Goal: Transaction & Acquisition: Purchase product/service

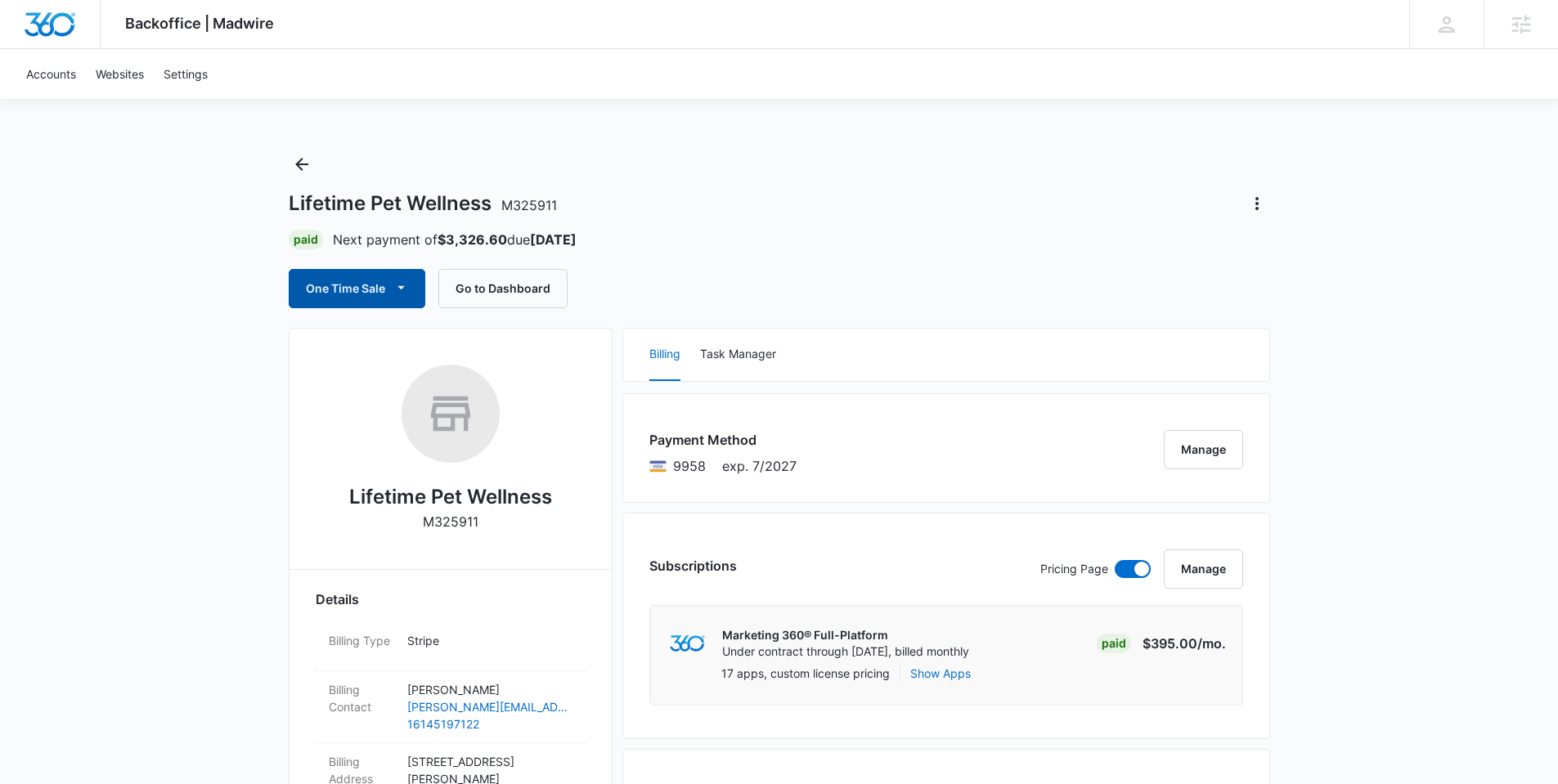
click at [388, 287] on button "One Time Sale" at bounding box center [356, 288] width 137 height 39
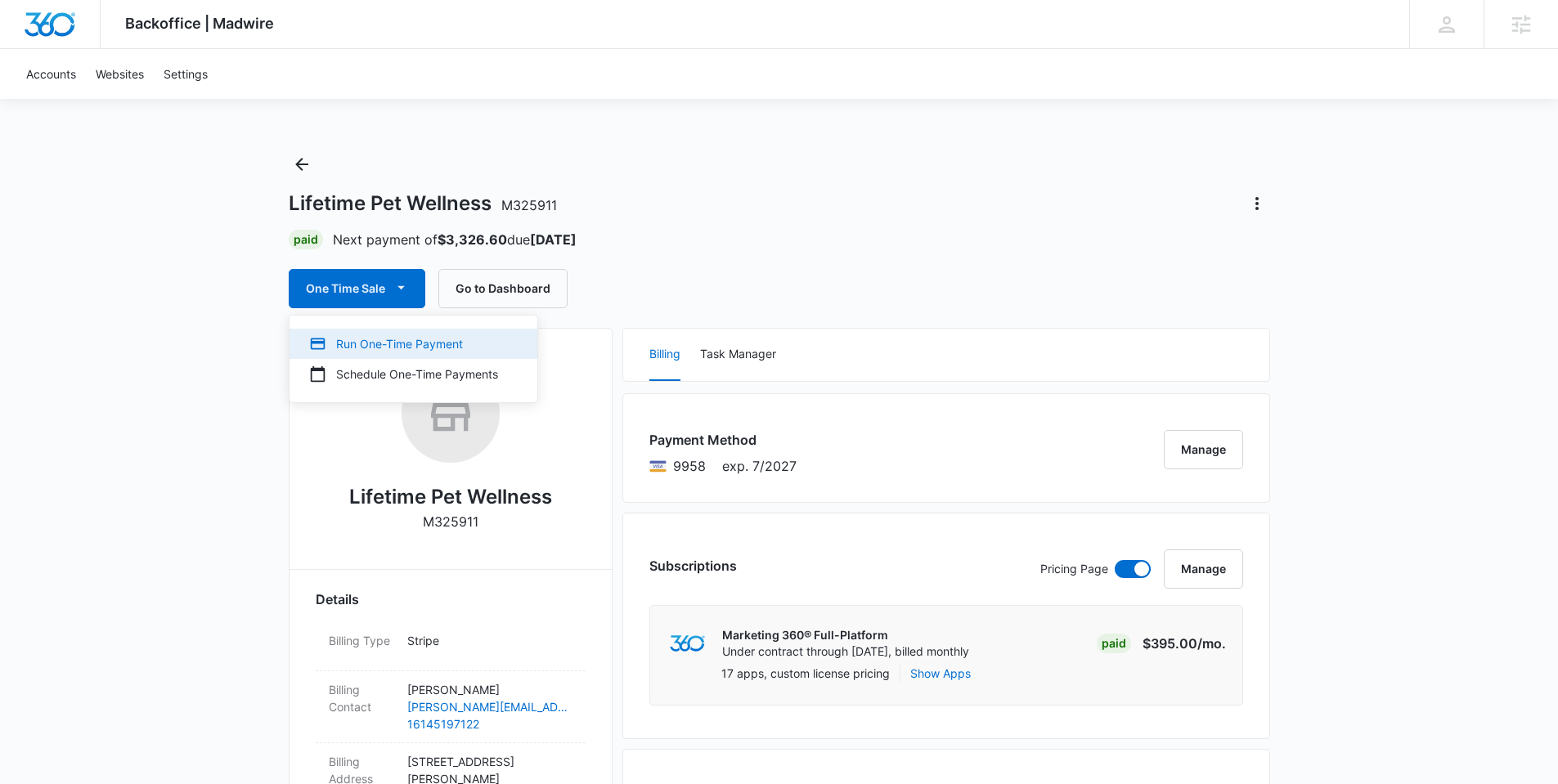
click at [384, 350] on div "Run One-Time Payment" at bounding box center [403, 344] width 189 height 17
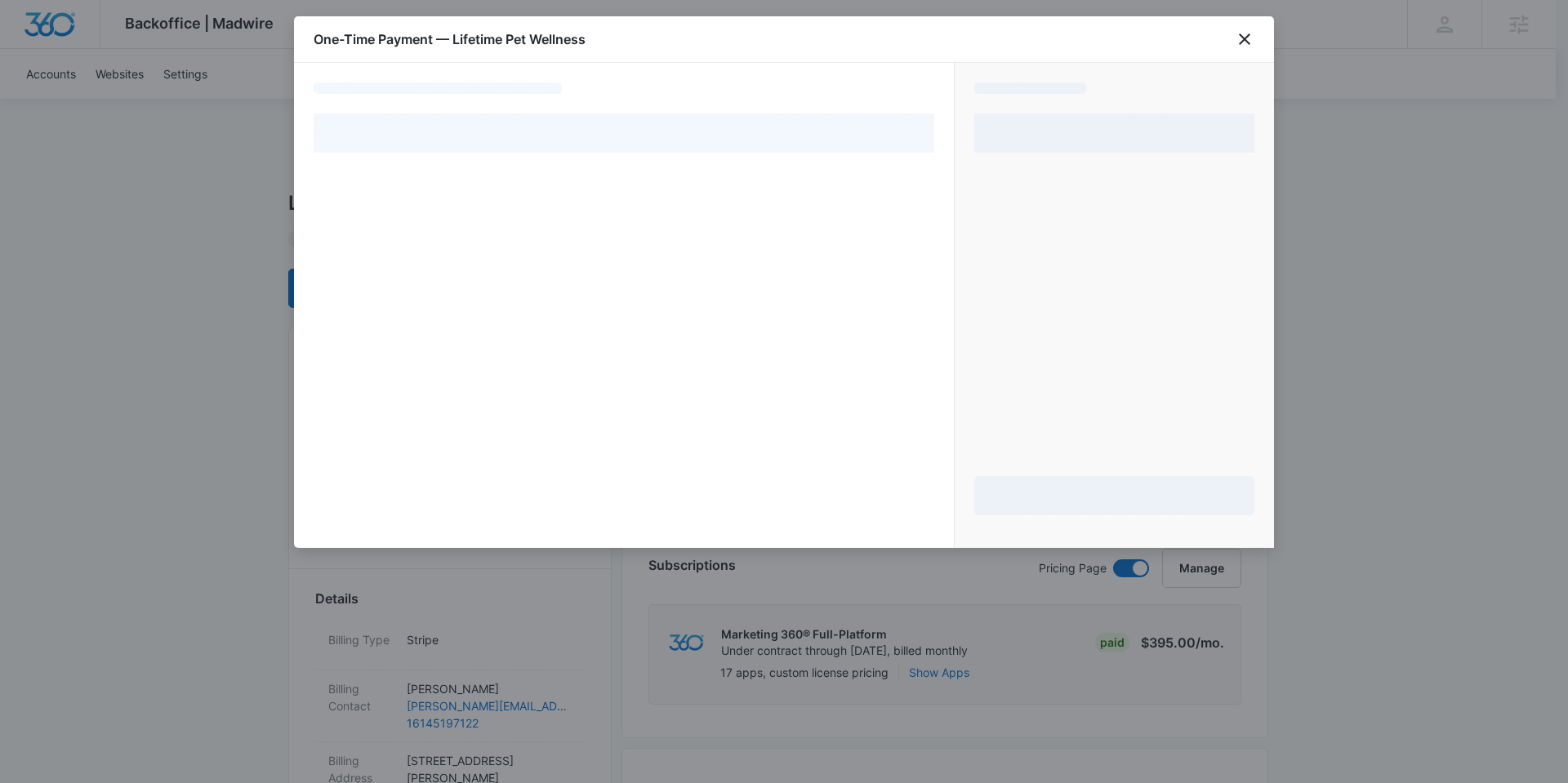
select select "pm_1R4PLTA4n8RTgNjU4jxv3QlA"
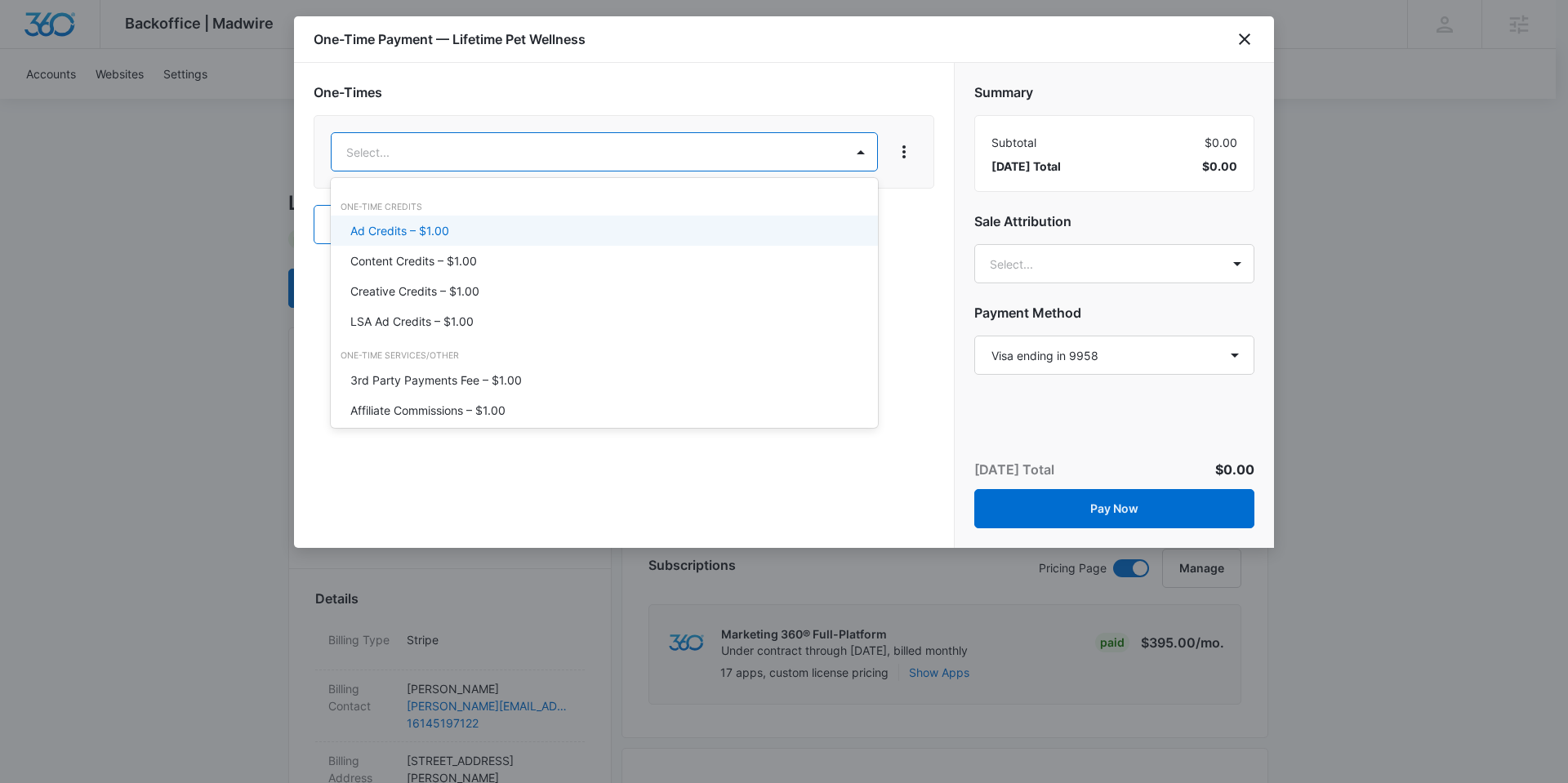
click at [423, 223] on p "Ad Credits – $1.00" at bounding box center [399, 230] width 98 height 17
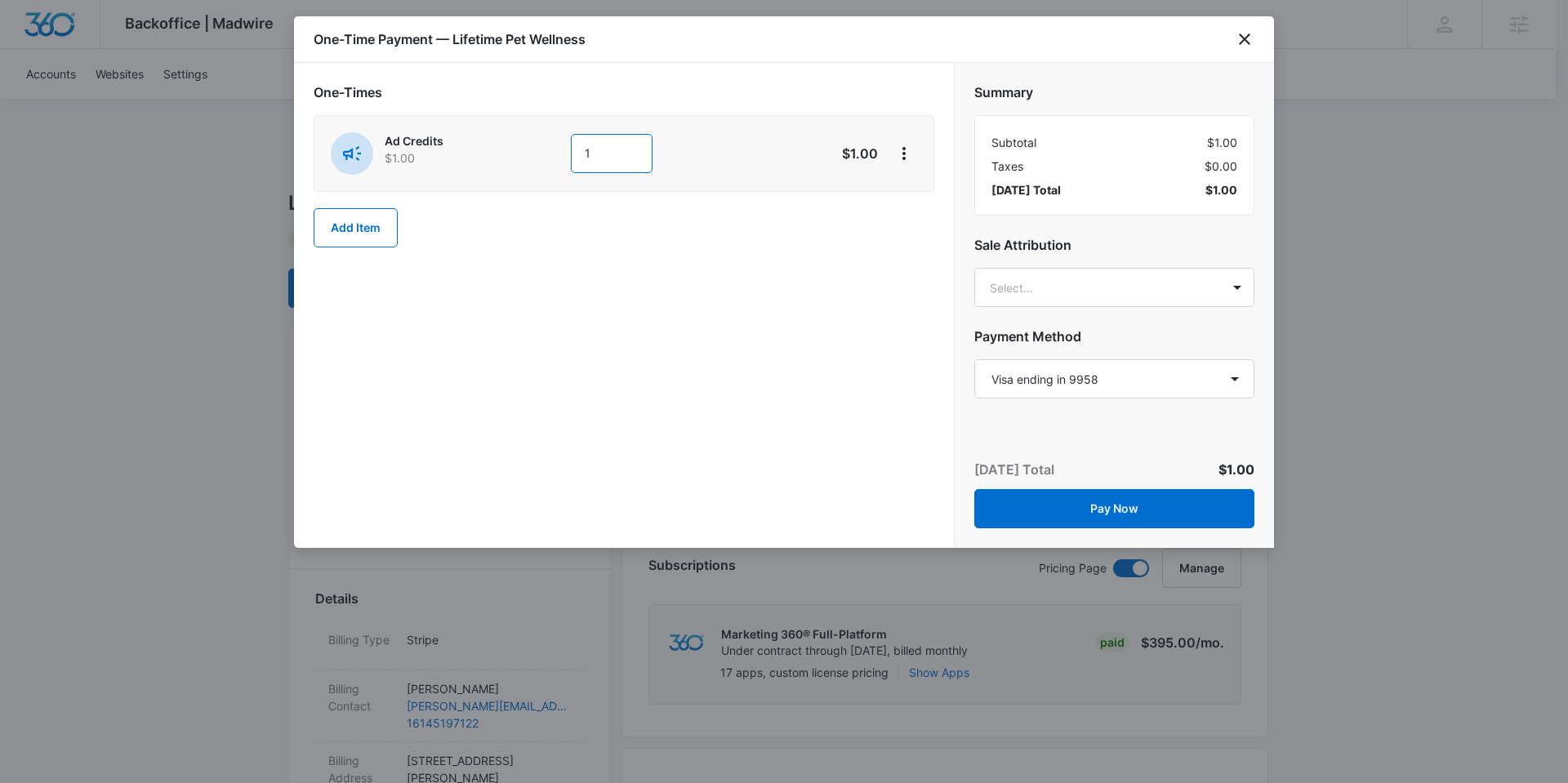
drag, startPoint x: 590, startPoint y: 148, endPoint x: 577, endPoint y: 152, distance: 13.6
click at [577, 152] on input "1" at bounding box center [611, 153] width 81 height 39
type input "700"
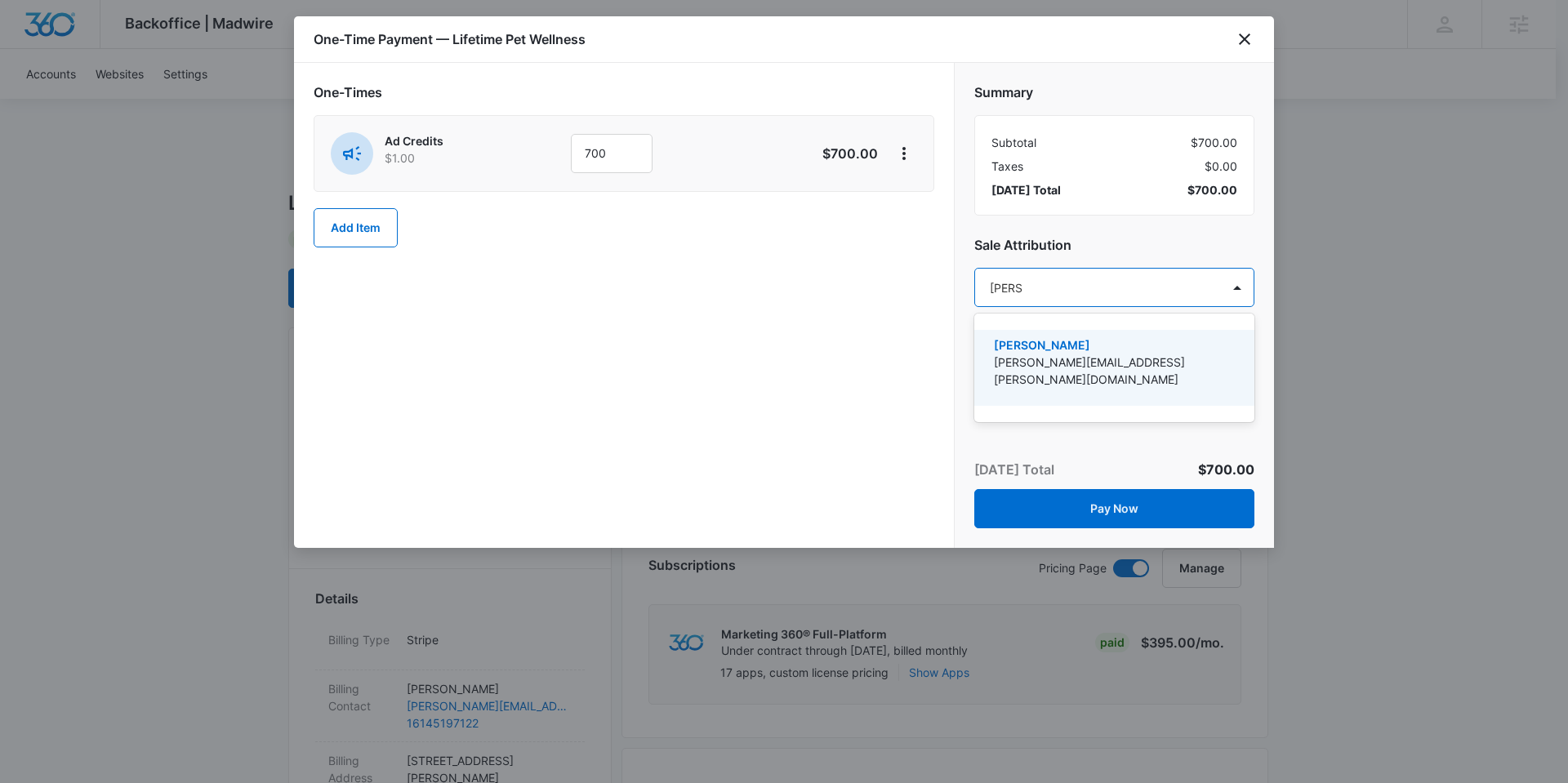
type input "anasta"
click at [1166, 367] on p "[PERSON_NAME][EMAIL_ADDRESS][PERSON_NAME][DOMAIN_NAME]" at bounding box center [1112, 371] width 238 height 34
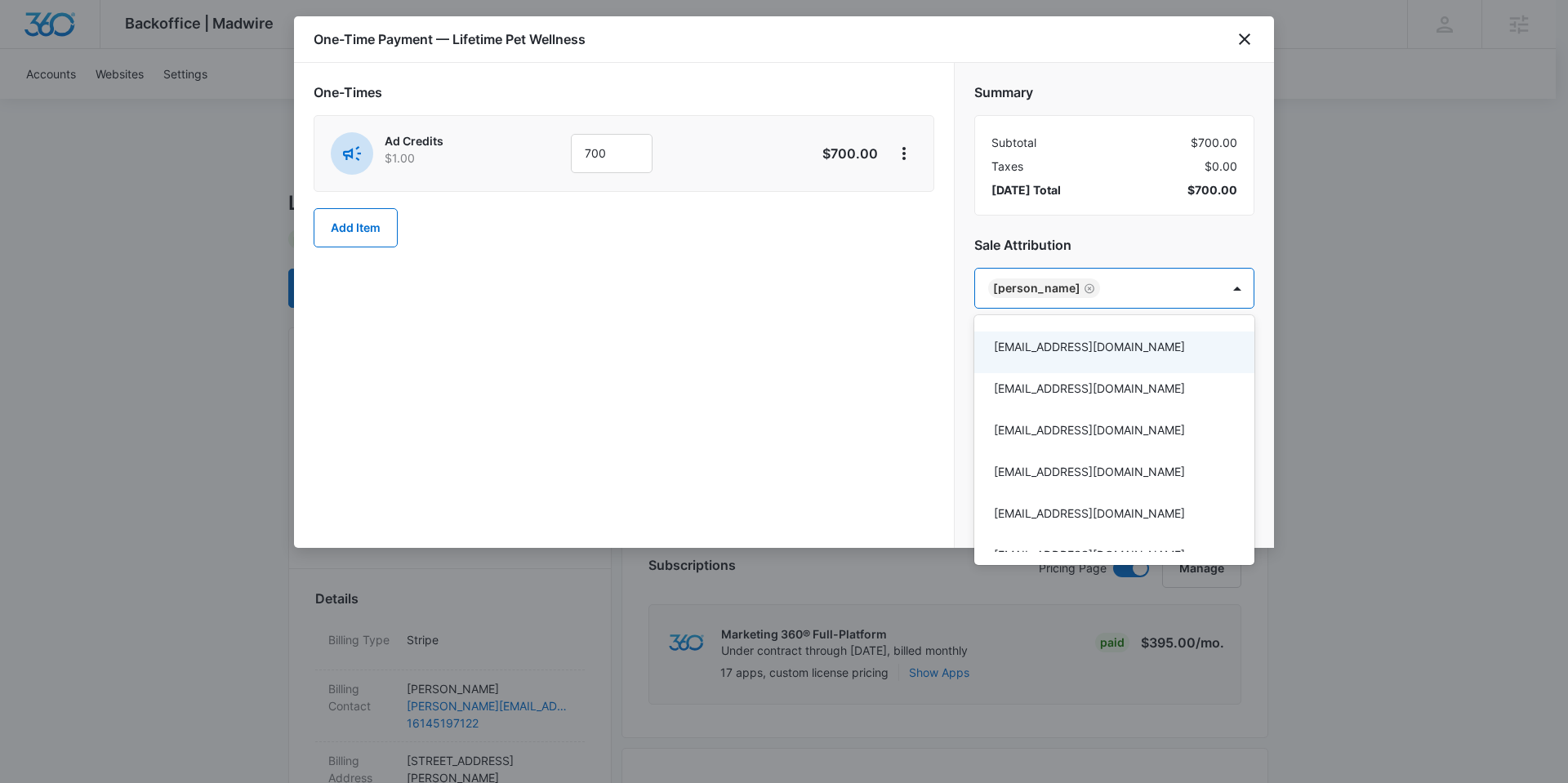
click at [802, 358] on div at bounding box center [784, 391] width 1568 height 783
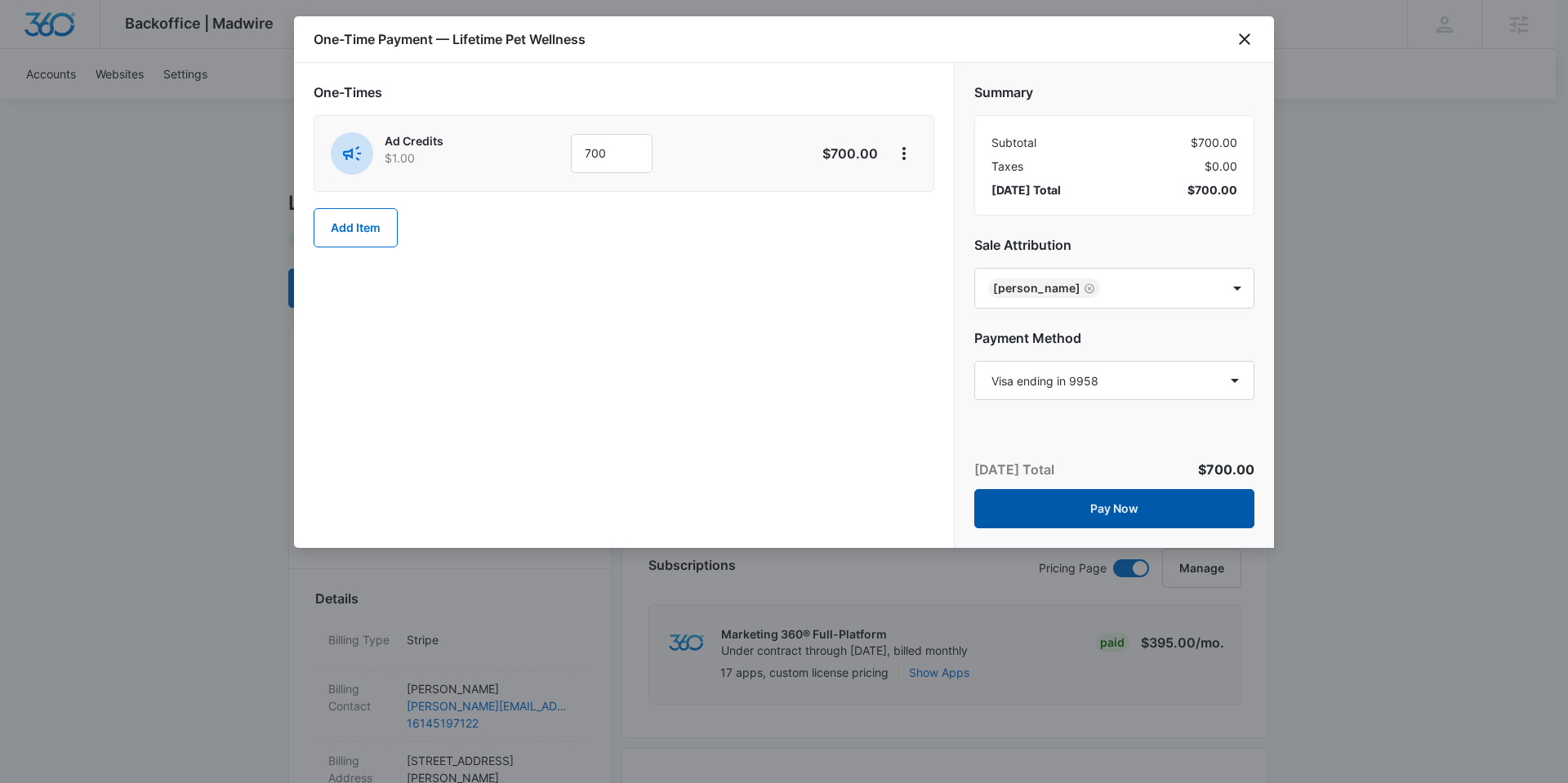
click at [1110, 510] on button "Pay Now" at bounding box center [1114, 509] width 280 height 39
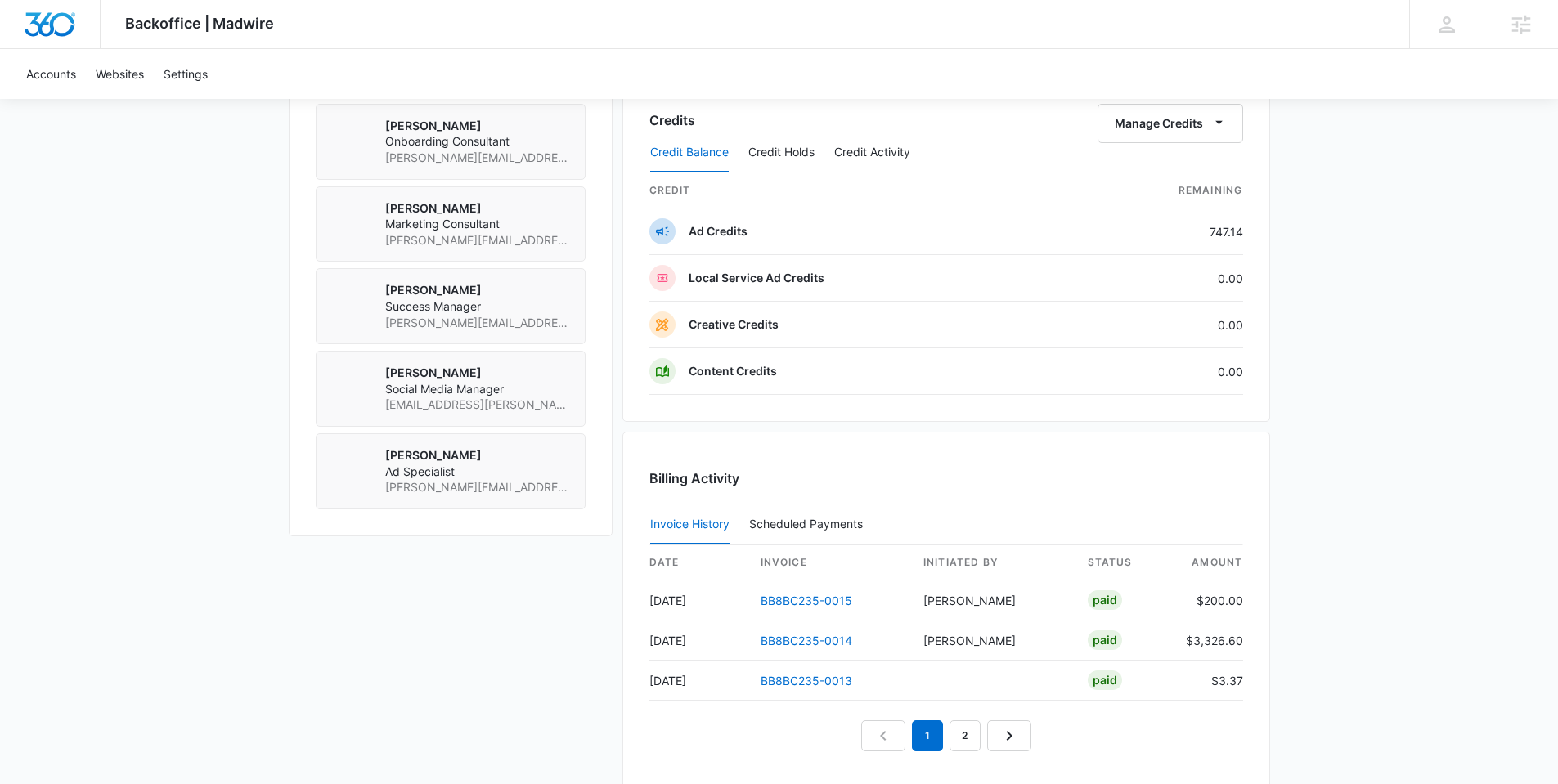
scroll to position [1641, 0]
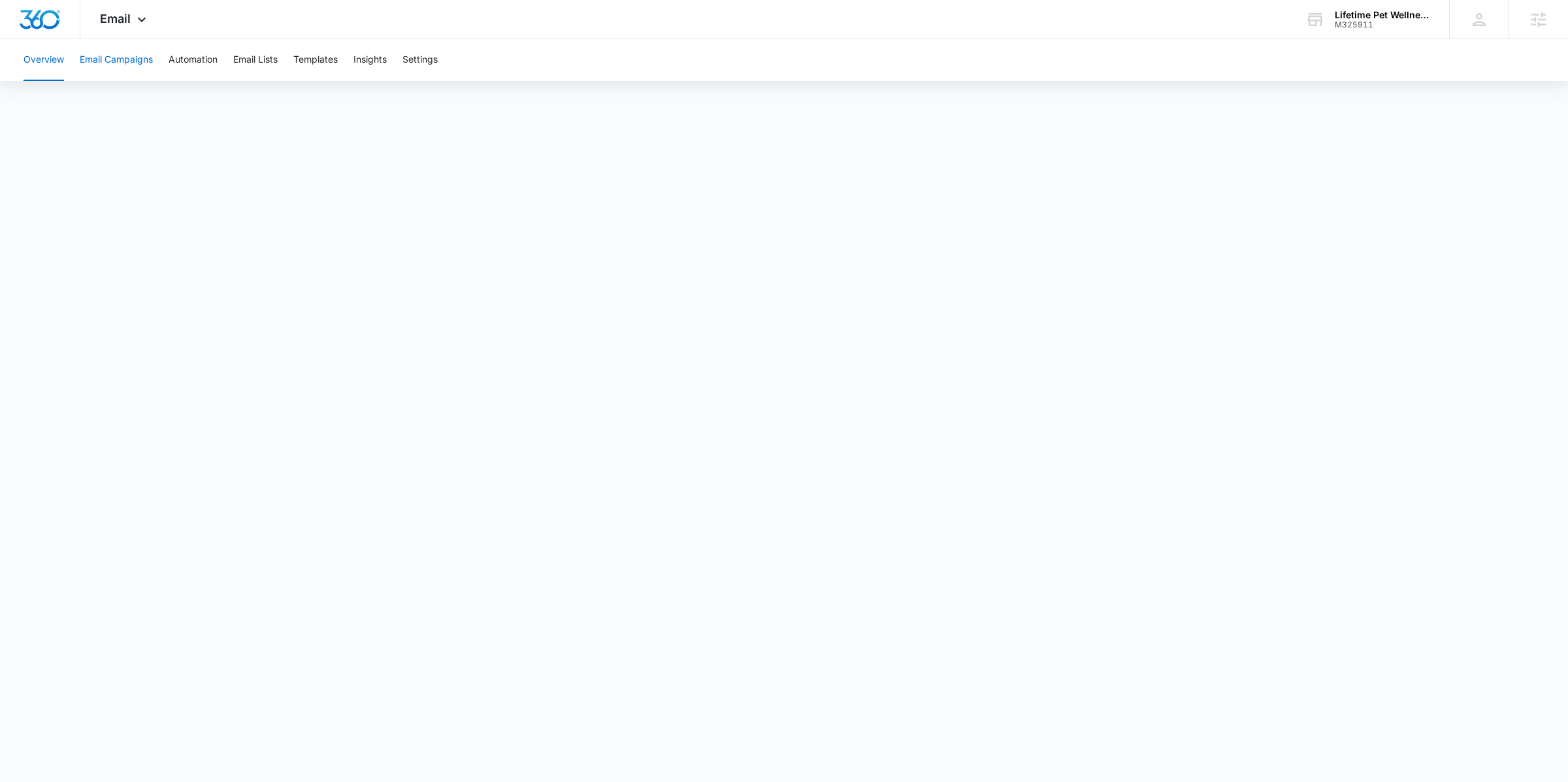
click at [121, 61] on button "Email Campaigns" at bounding box center [116, 60] width 73 height 42
click at [336, 64] on button "Templates" at bounding box center [315, 60] width 44 height 42
